Goal: Leave review/rating: Share an evaluation or opinion about a product, service, or content

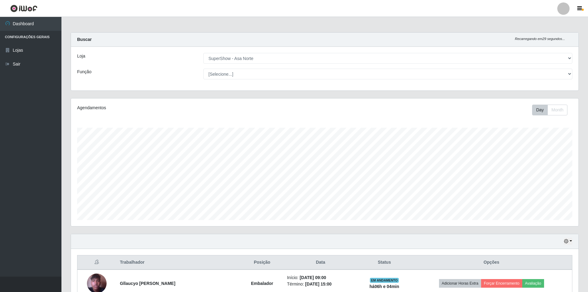
select select "71"
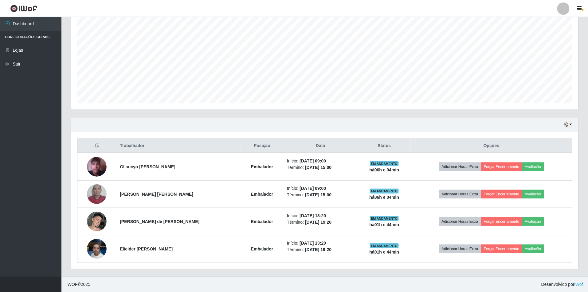
scroll to position [128, 508]
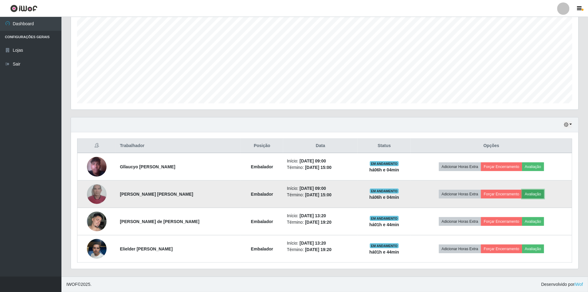
click at [535, 194] on button "Avaliação" at bounding box center [533, 194] width 22 height 9
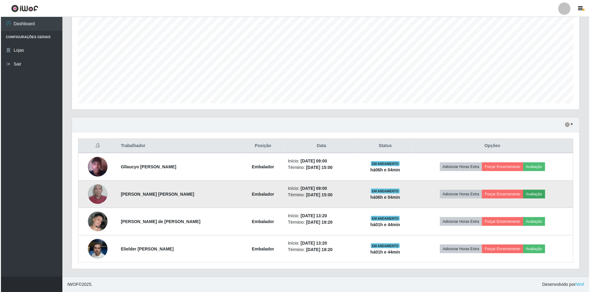
scroll to position [128, 502]
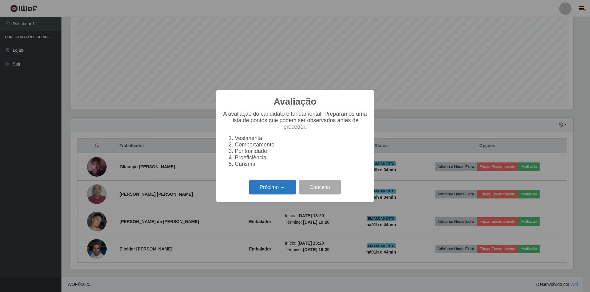
click at [280, 194] on button "Próximo →" at bounding box center [272, 187] width 47 height 14
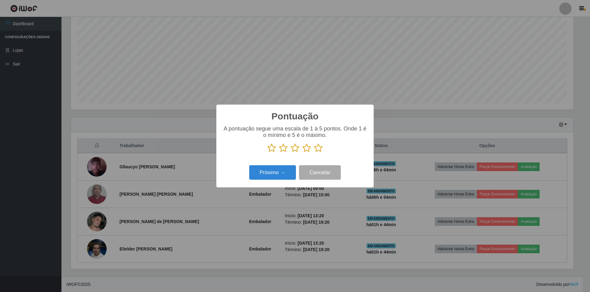
click at [317, 147] on icon at bounding box center [318, 147] width 9 height 9
click at [314, 152] on input "radio" at bounding box center [314, 152] width 0 height 0
click at [278, 168] on button "Próximo →" at bounding box center [272, 172] width 47 height 14
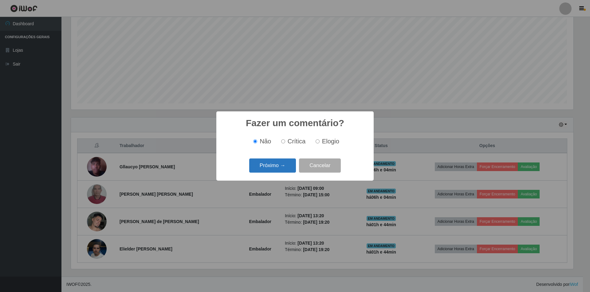
click at [281, 160] on button "Próximo →" at bounding box center [272, 165] width 47 height 14
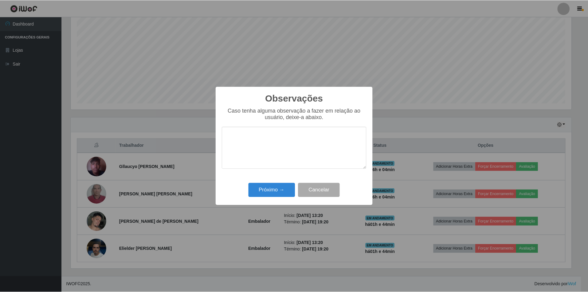
scroll to position [307137, 306762]
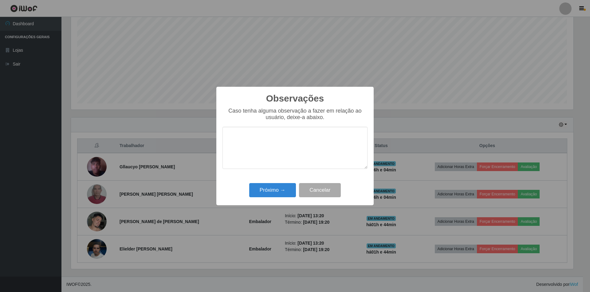
drag, startPoint x: 284, startPoint y: 164, endPoint x: 283, endPoint y: 198, distance: 34.1
click at [284, 165] on textarea at bounding box center [294, 148] width 145 height 42
click at [283, 198] on div "Próximo → Cancelar" at bounding box center [294, 190] width 145 height 18
click at [281, 190] on button "Próximo →" at bounding box center [272, 190] width 47 height 14
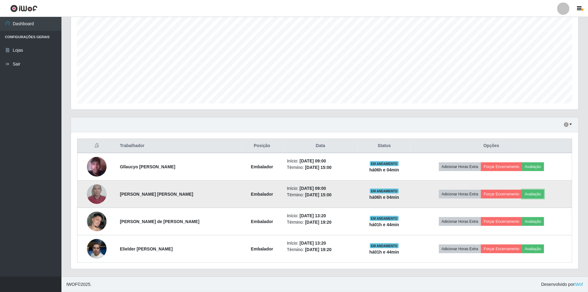
scroll to position [128, 508]
click at [494, 193] on button "Forçar Encerramento" at bounding box center [501, 194] width 41 height 9
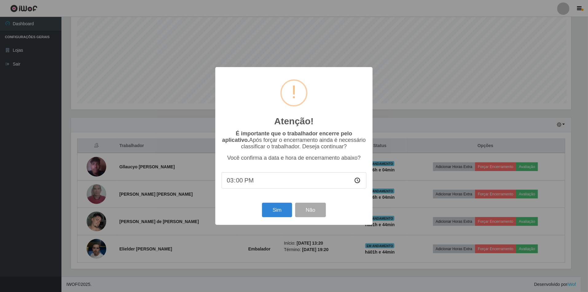
scroll to position [128, 502]
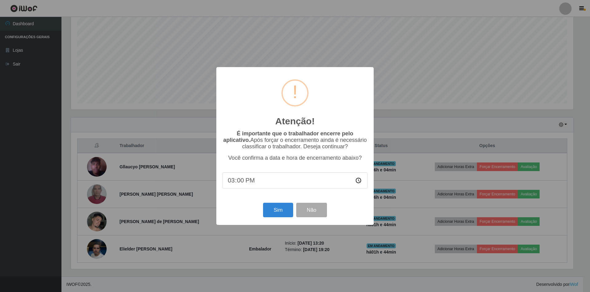
click at [241, 181] on input "15:00" at bounding box center [294, 180] width 145 height 16
type input "15:05"
click at [278, 207] on button "Sim" at bounding box center [278, 209] width 30 height 14
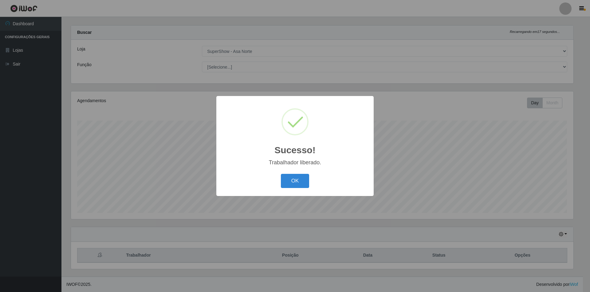
click at [281, 174] on button "OK" at bounding box center [295, 181] width 29 height 14
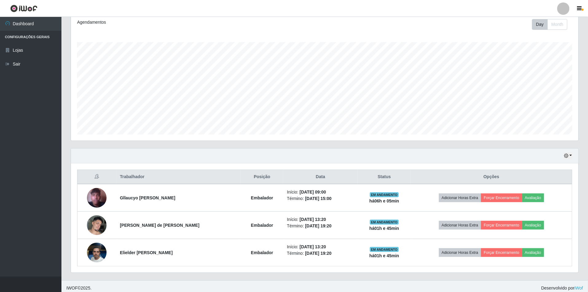
scroll to position [90, 0]
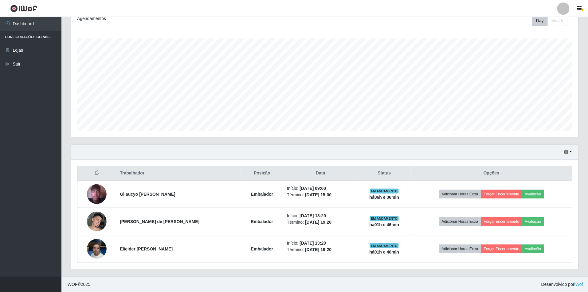
click at [249, 172] on th "Posição" at bounding box center [262, 173] width 42 height 14
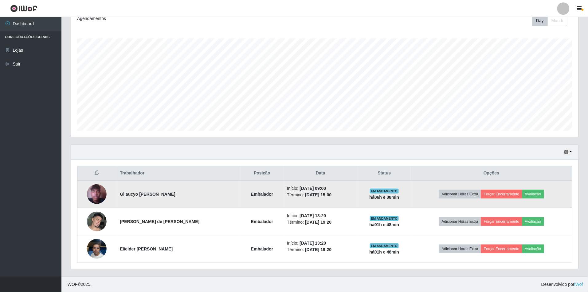
click at [100, 190] on img at bounding box center [97, 193] width 20 height 35
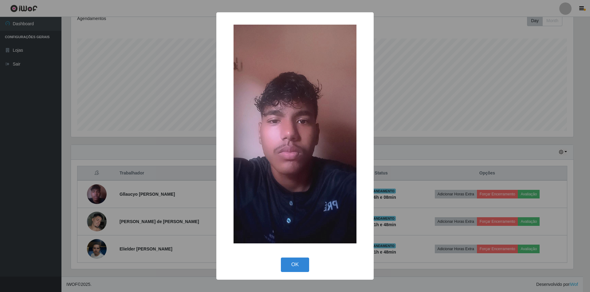
click at [485, 104] on div "× OK Cancel" at bounding box center [295, 146] width 590 height 292
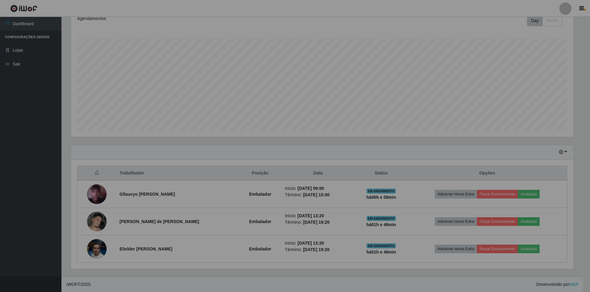
scroll to position [128, 508]
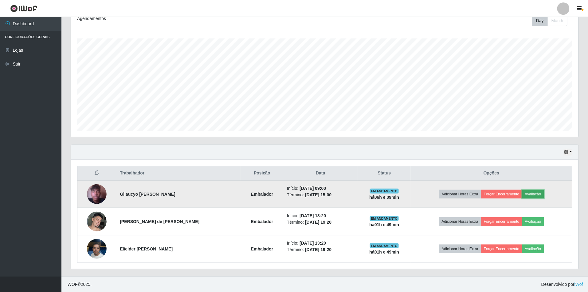
click at [530, 193] on button "Avaliação" at bounding box center [533, 194] width 22 height 9
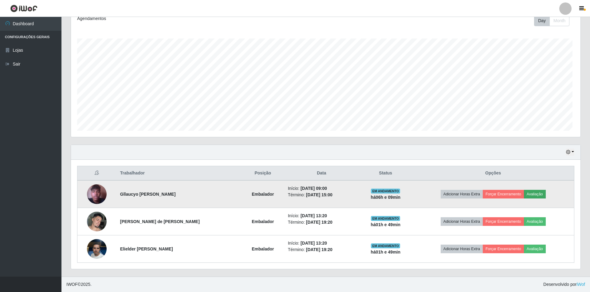
scroll to position [128, 502]
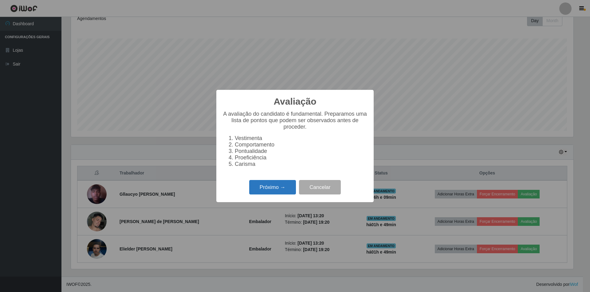
click at [282, 194] on button "Próximo →" at bounding box center [272, 187] width 47 height 14
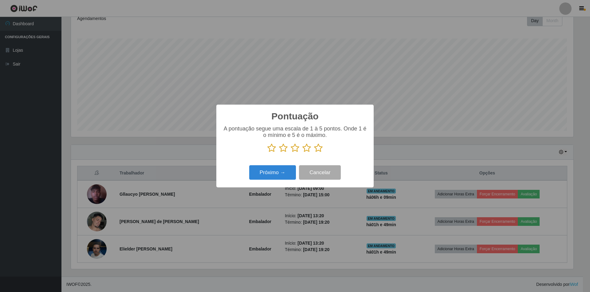
scroll to position [307137, 306762]
click at [317, 147] on icon at bounding box center [318, 147] width 9 height 9
click at [314, 152] on input "radio" at bounding box center [314, 152] width 0 height 0
click at [277, 170] on button "Próximo →" at bounding box center [272, 172] width 47 height 14
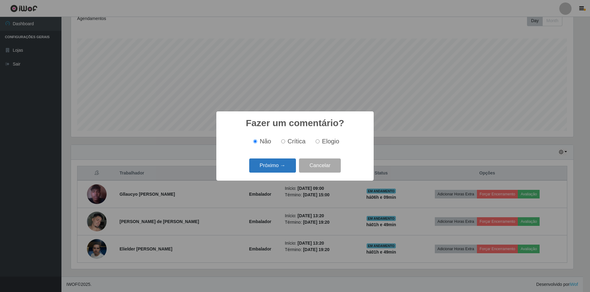
click at [276, 166] on button "Próximo →" at bounding box center [272, 165] width 47 height 14
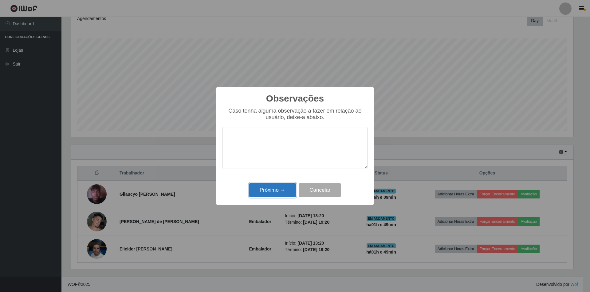
click at [272, 190] on button "Próximo →" at bounding box center [272, 190] width 47 height 14
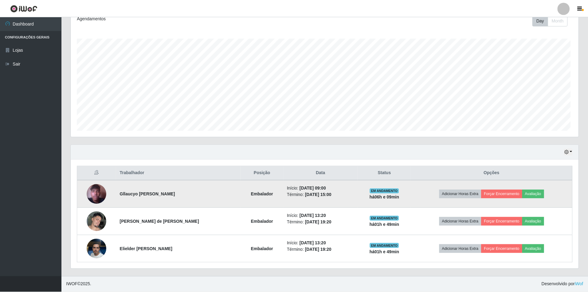
scroll to position [128, 508]
click at [531, 192] on button "Avaliação" at bounding box center [533, 194] width 22 height 9
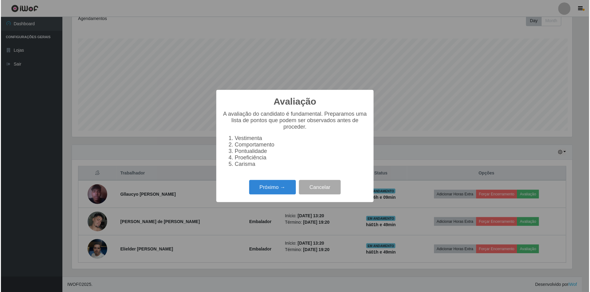
scroll to position [128, 502]
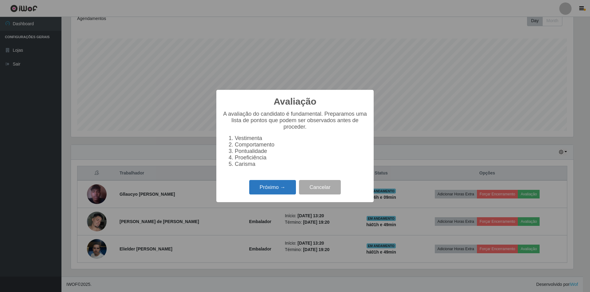
click at [276, 190] on button "Próximo →" at bounding box center [272, 187] width 47 height 14
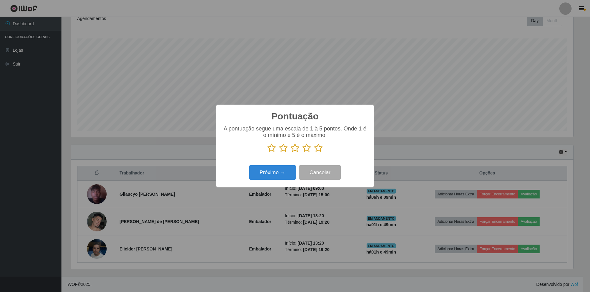
click at [324, 147] on p at bounding box center [294, 147] width 145 height 9
click at [312, 150] on p at bounding box center [294, 147] width 145 height 9
click at [318, 148] on icon at bounding box center [318, 147] width 9 height 9
click at [314, 152] on input "radio" at bounding box center [314, 152] width 0 height 0
click at [278, 175] on button "Próximo →" at bounding box center [272, 172] width 47 height 14
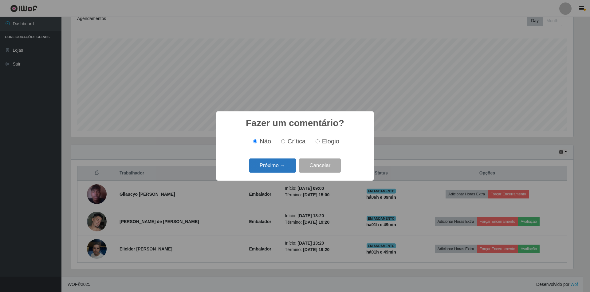
click at [277, 167] on button "Próximo →" at bounding box center [272, 165] width 47 height 14
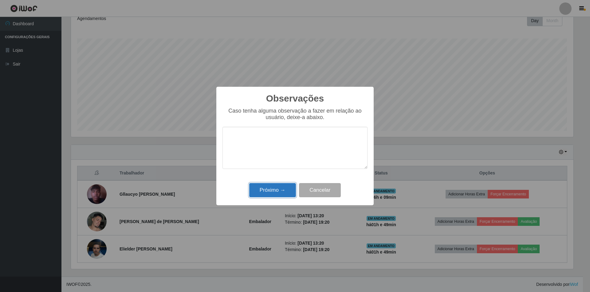
click at [293, 188] on button "Próximo →" at bounding box center [272, 190] width 47 height 14
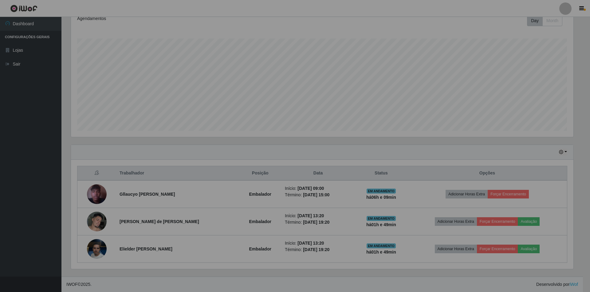
scroll to position [128, 508]
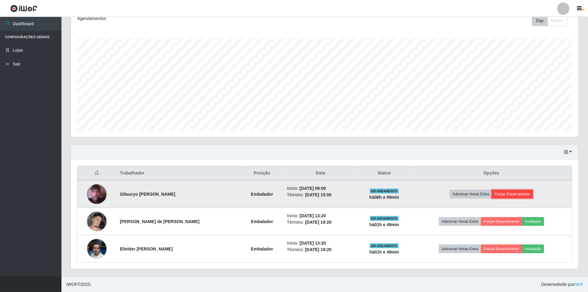
click at [519, 193] on button "Forçar Encerramento" at bounding box center [512, 194] width 41 height 9
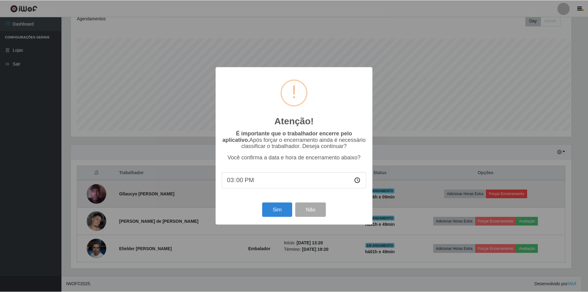
scroll to position [128, 502]
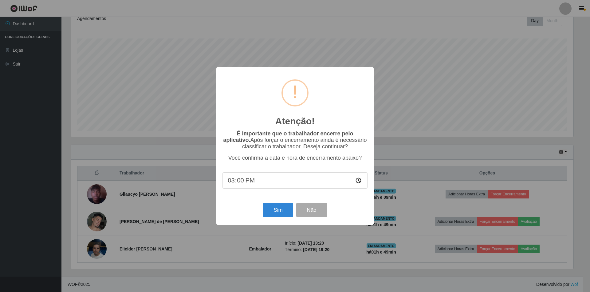
click at [244, 182] on input "15:00" at bounding box center [294, 180] width 145 height 16
click at [243, 182] on input "15:00" at bounding box center [294, 180] width 145 height 16
type input "15:10"
click at [278, 211] on button "Sim" at bounding box center [278, 209] width 30 height 14
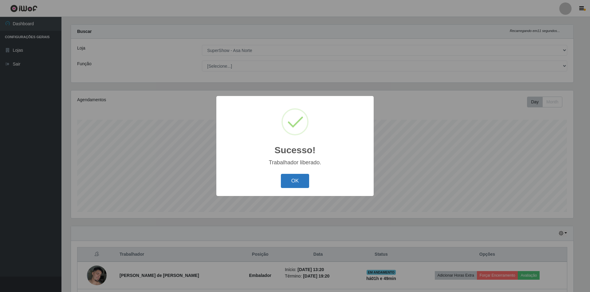
click at [300, 179] on button "OK" at bounding box center [295, 181] width 29 height 14
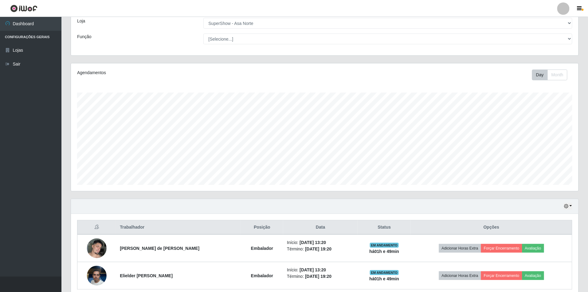
scroll to position [63, 0]
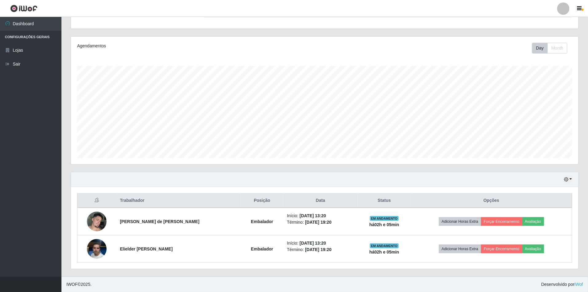
drag, startPoint x: 300, startPoint y: 175, endPoint x: 483, endPoint y: 47, distance: 223.5
click at [483, 47] on div "Day Month" at bounding box center [430, 48] width 294 height 11
